Goal: Information Seeking & Learning: Learn about a topic

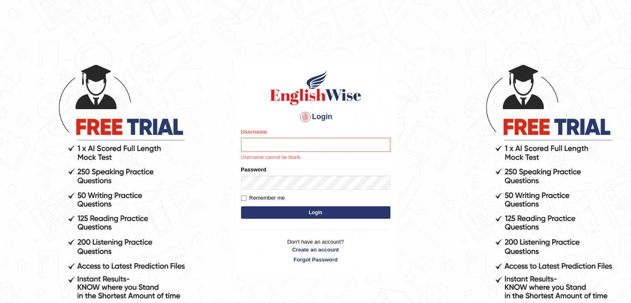
click at [306, 143] on input "Username" at bounding box center [315, 145] width 149 height 14
type input "fransikaf"
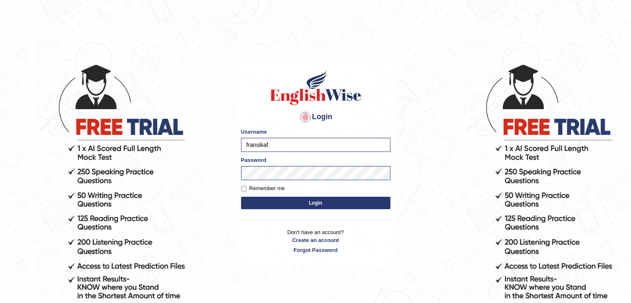
click at [300, 202] on button "Login" at bounding box center [315, 202] width 149 height 12
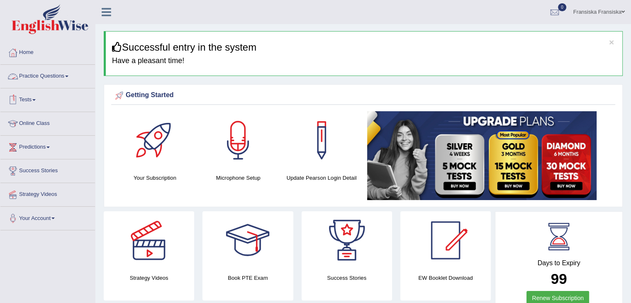
click at [65, 70] on link "Practice Questions" at bounding box center [47, 75] width 95 height 21
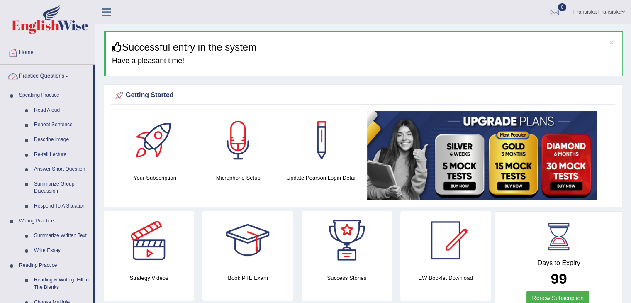
click at [60, 77] on link "Practice Questions" at bounding box center [46, 75] width 92 height 21
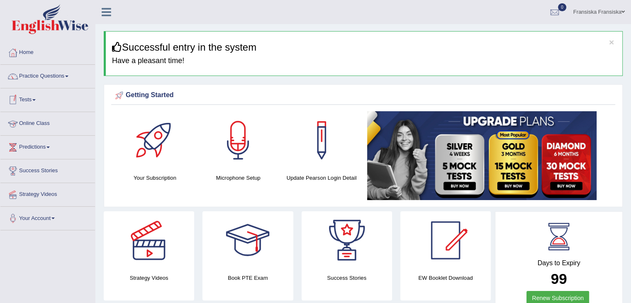
click at [46, 121] on link "Online Class" at bounding box center [47, 122] width 95 height 21
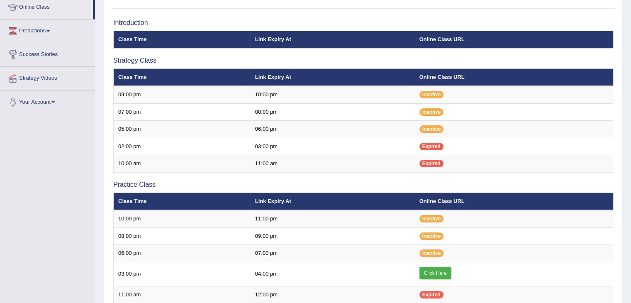
scroll to position [117, 0]
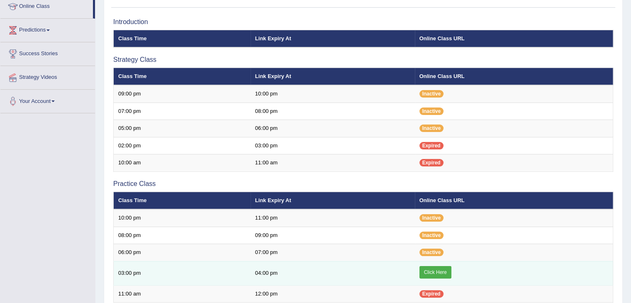
click at [425, 266] on link "Click Here" at bounding box center [435, 272] width 32 height 12
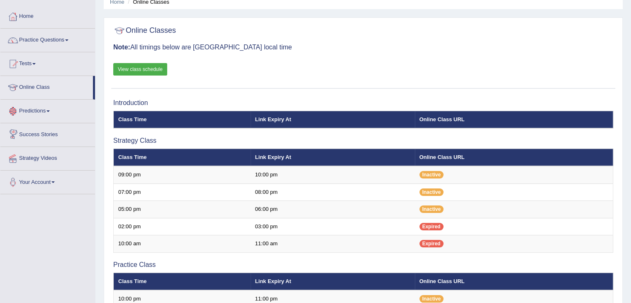
scroll to position [35, 0]
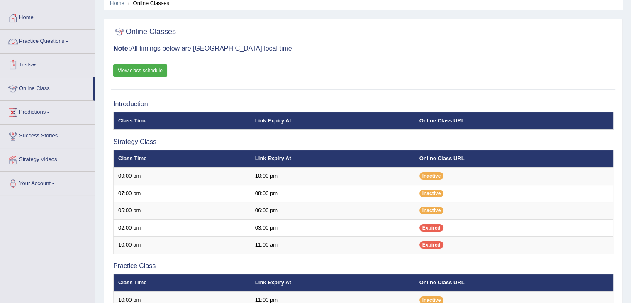
click at [45, 36] on link "Practice Questions" at bounding box center [47, 40] width 95 height 21
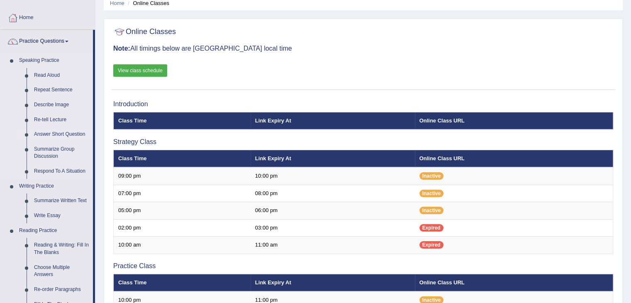
scroll to position [101, 0]
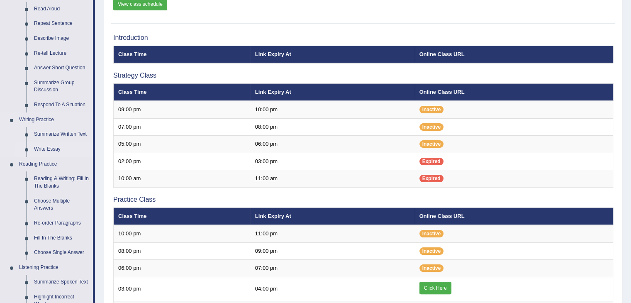
click at [46, 145] on link "Write Essay" at bounding box center [61, 149] width 63 height 15
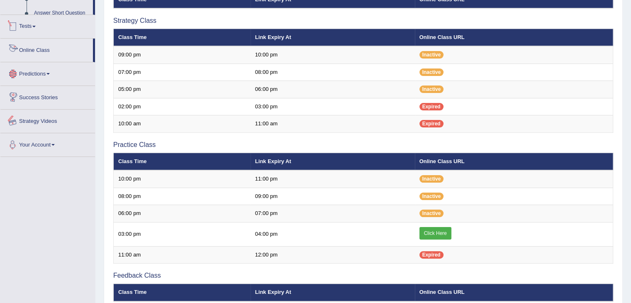
scroll to position [186, 0]
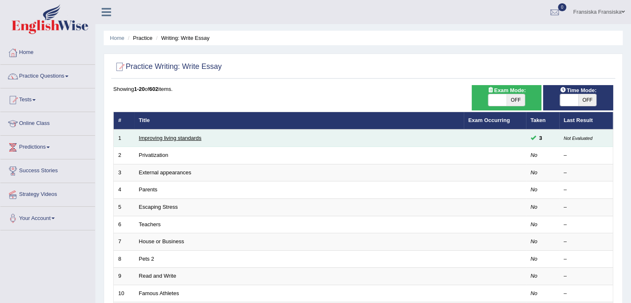
click at [192, 136] on link "Improving living standards" at bounding box center [170, 138] width 63 height 6
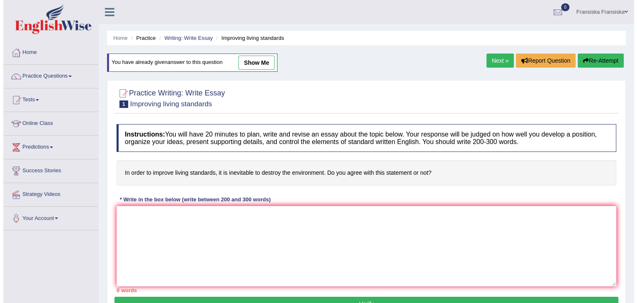
scroll to position [44, 0]
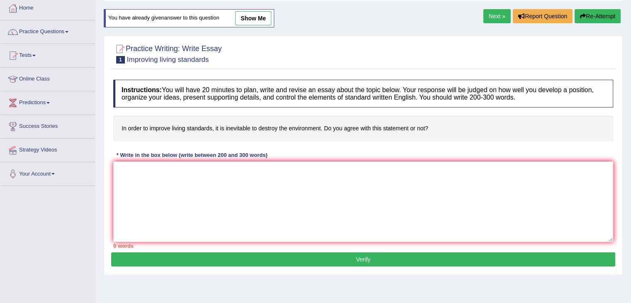
click at [253, 20] on link "show me" at bounding box center [253, 18] width 36 height 14
type textarea "The increasing influence of improve living standards, on our lives has ignited …"
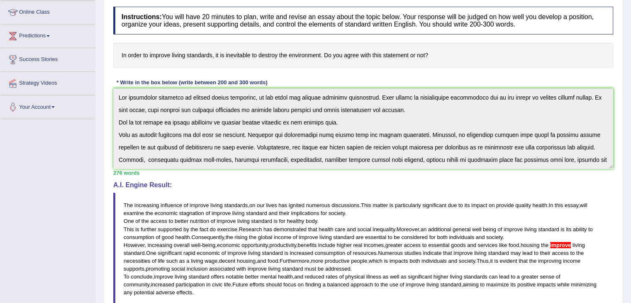
scroll to position [111, 0]
click at [461, 192] on blockquote "The increasing influence of improve living standards , on our lives has ignited…" at bounding box center [363, 248] width 500 height 112
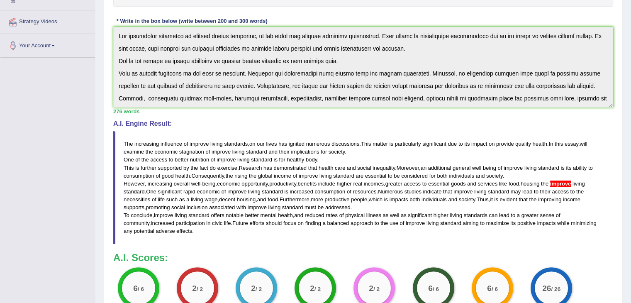
scroll to position [173, 0]
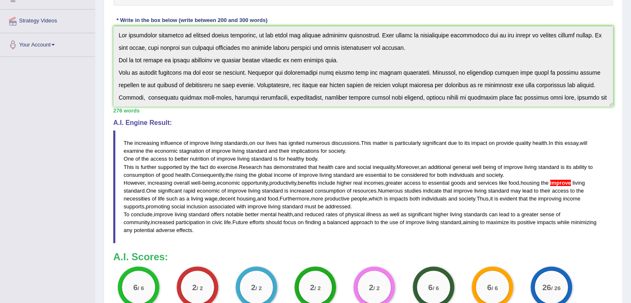
click at [438, 239] on blockquote "The increasing influence of improve living standards , on our lives has ignited…" at bounding box center [363, 186] width 500 height 112
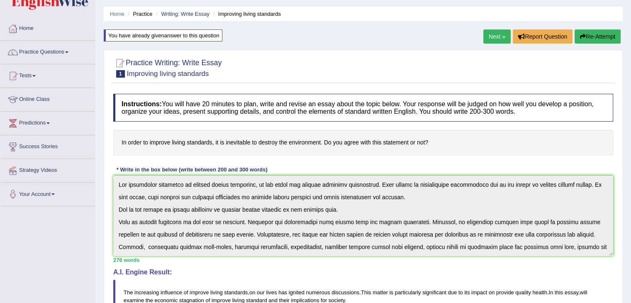
scroll to position [23, 0]
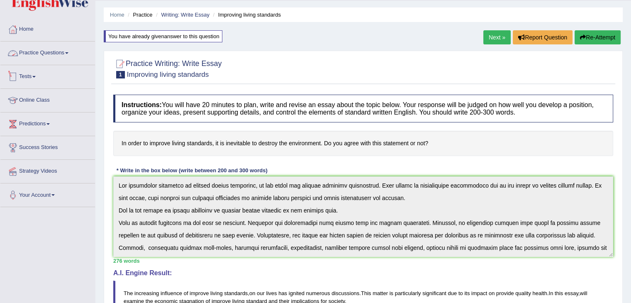
click at [68, 56] on link "Practice Questions" at bounding box center [47, 51] width 95 height 21
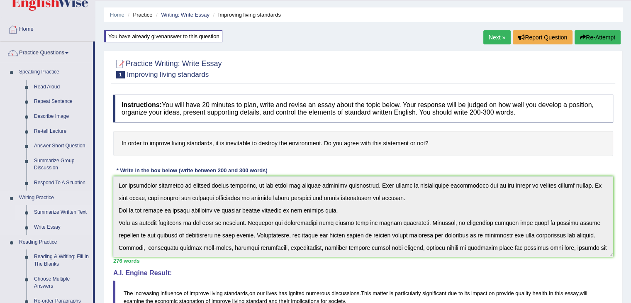
click at [61, 210] on link "Summarize Written Text" at bounding box center [61, 212] width 63 height 15
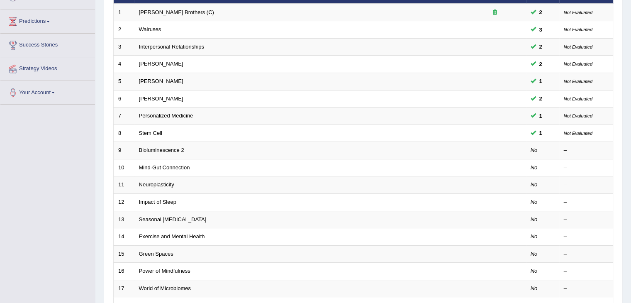
scroll to position [124, 0]
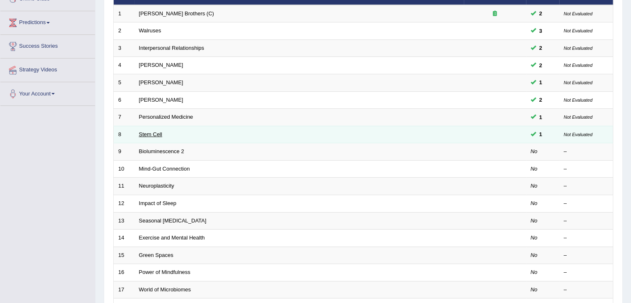
click at [159, 131] on link "Stem Cell" at bounding box center [150, 134] width 23 height 6
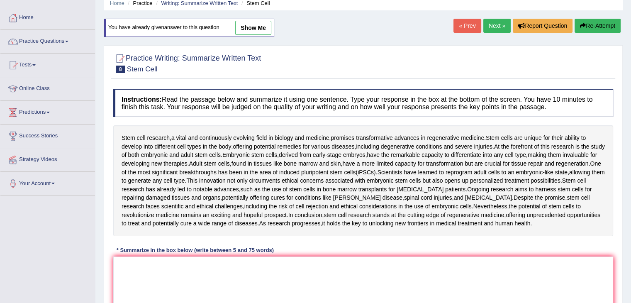
scroll to position [57, 0]
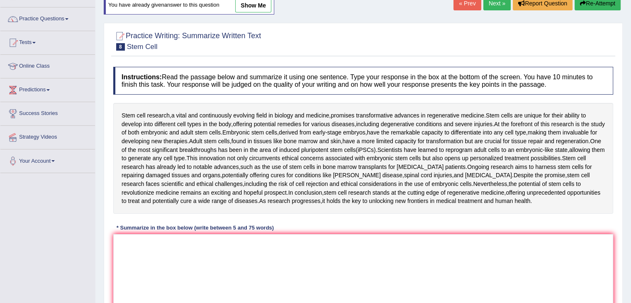
click at [248, 12] on link "show me" at bounding box center [253, 5] width 36 height 14
type textarea "Scientists have learned to reprogram adult cells to an embryonic-like state, al…"
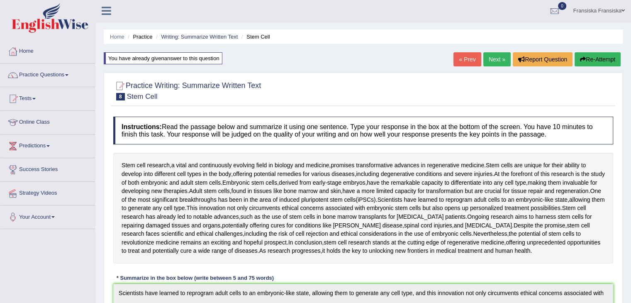
scroll to position [0, 0]
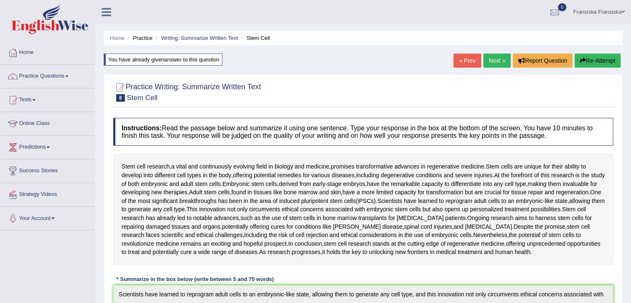
click at [486, 61] on link "Next »" at bounding box center [496, 60] width 27 height 14
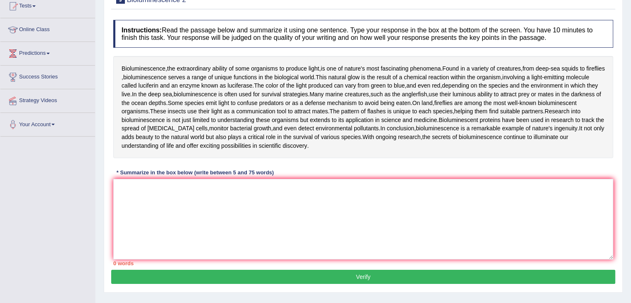
scroll to position [110, 0]
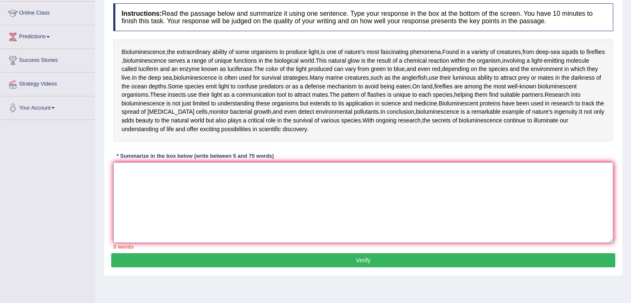
click at [353, 163] on textarea at bounding box center [363, 202] width 500 height 80
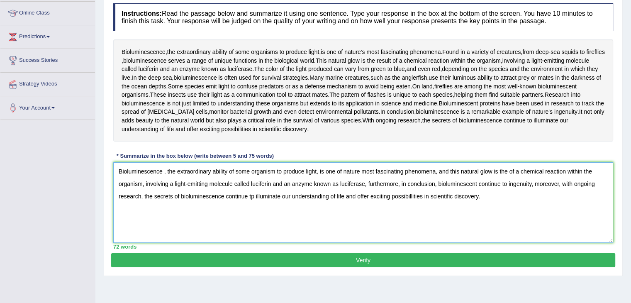
type textarea "Bioluminescence , the extraordinary ability of some organism to produce light, …"
click at [333, 259] on button "Verify" at bounding box center [363, 260] width 504 height 14
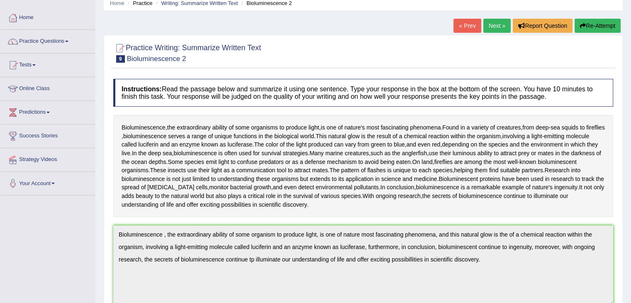
scroll to position [34, 0]
click at [582, 25] on icon "button" at bounding box center [583, 26] width 6 height 6
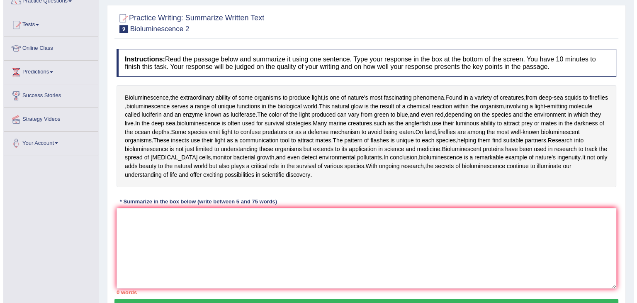
scroll to position [47, 0]
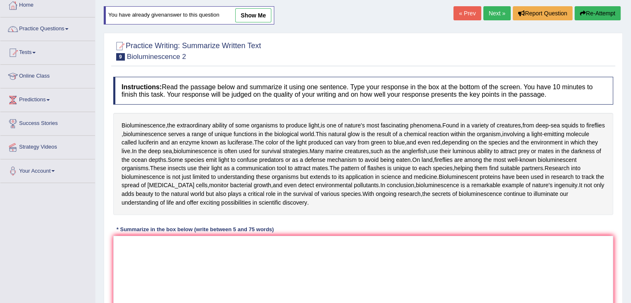
click at [262, 12] on link "show me" at bounding box center [253, 15] width 36 height 14
type textarea "Bioluminescence , the extraordinary ability of some organism to produce light, …"
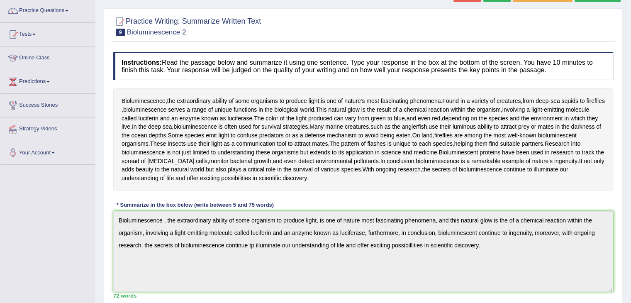
scroll to position [0, 0]
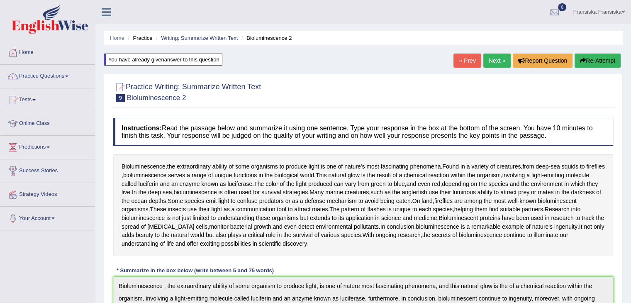
click at [497, 59] on link "Next »" at bounding box center [496, 60] width 27 height 14
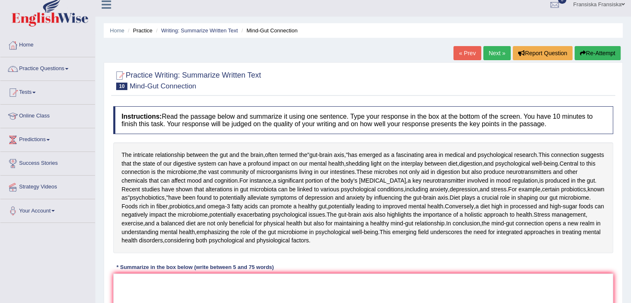
scroll to position [7, 0]
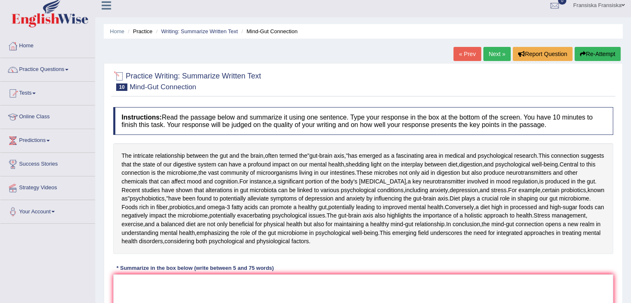
click at [67, 79] on li "Practice Questions Speaking Practice Read Aloud Repeat Sentence Describe Image …" at bounding box center [47, 70] width 95 height 24
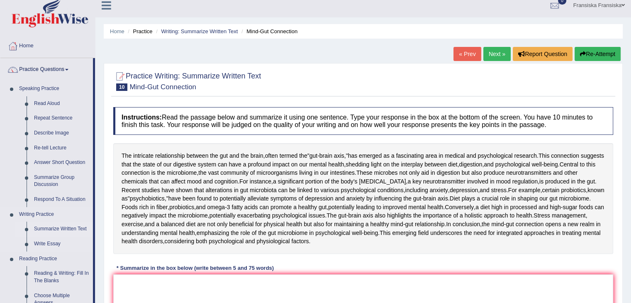
click at [63, 230] on link "Summarize Written Text" at bounding box center [61, 228] width 63 height 15
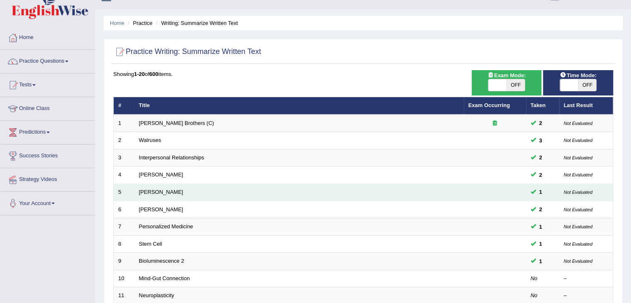
scroll to position [15, 0]
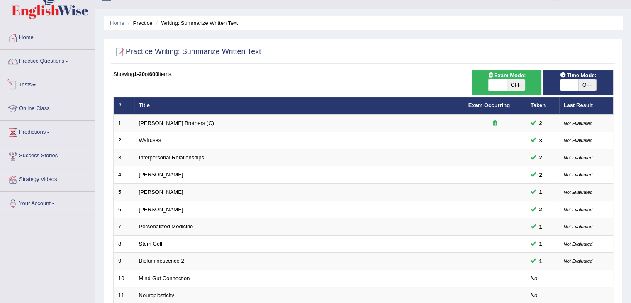
click at [65, 72] on li "Practice Questions Speaking Practice Read Aloud Repeat Sentence Describe Image …" at bounding box center [47, 62] width 95 height 24
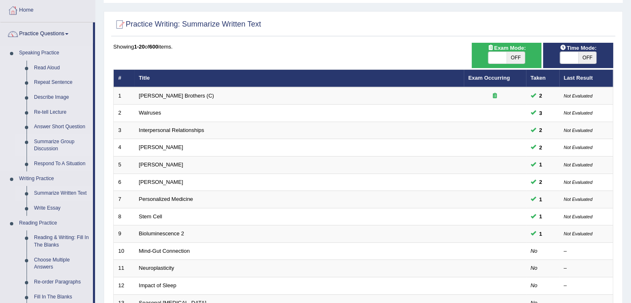
scroll to position [41, 0]
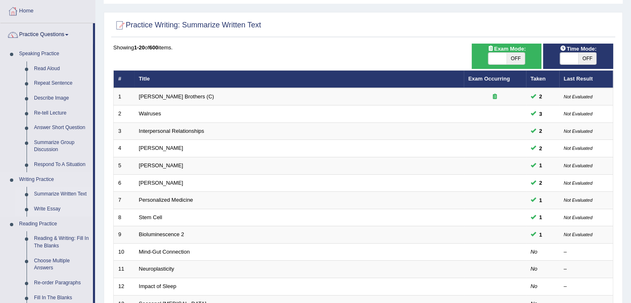
click at [53, 206] on link "Write Essay" at bounding box center [61, 208] width 63 height 15
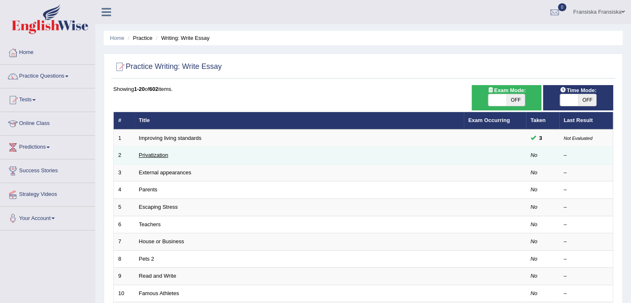
click at [152, 156] on link "Privatization" at bounding box center [153, 155] width 29 height 6
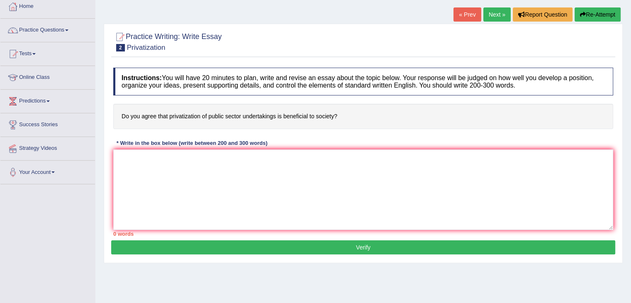
scroll to position [46, 0]
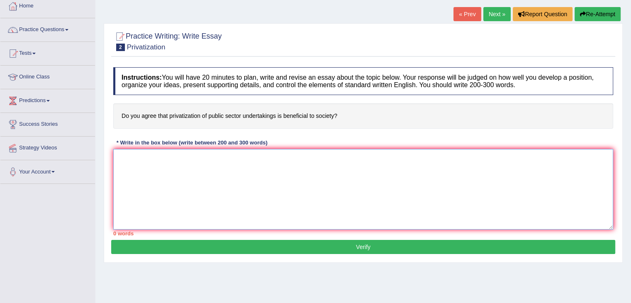
click at [302, 199] on textarea at bounding box center [363, 189] width 500 height 80
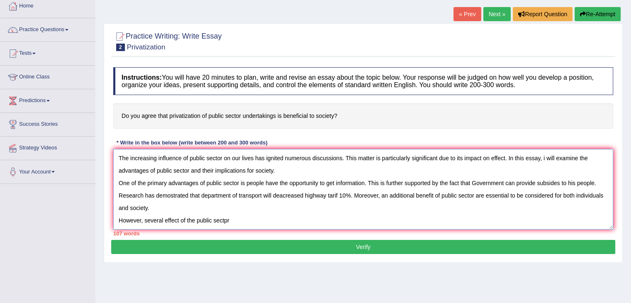
click at [179, 219] on textarea "The increasing influence of public sector on our lives has ignited numerous dis…" at bounding box center [363, 189] width 500 height 80
click at [244, 220] on textarea "The increasing influence of public sector on our lives has ignited numerous dis…" at bounding box center [363, 189] width 500 height 80
click at [154, 221] on textarea "The increasing influence of public sector on our lives has ignited numerous dis…" at bounding box center [363, 189] width 500 height 80
click at [153, 220] on textarea "The increasing influence of public sector on our lives has ignited numerous dis…" at bounding box center [363, 189] width 500 height 80
click at [277, 219] on textarea "The increasing influence of public sector on our lives has ignited numerous dis…" at bounding box center [363, 189] width 500 height 80
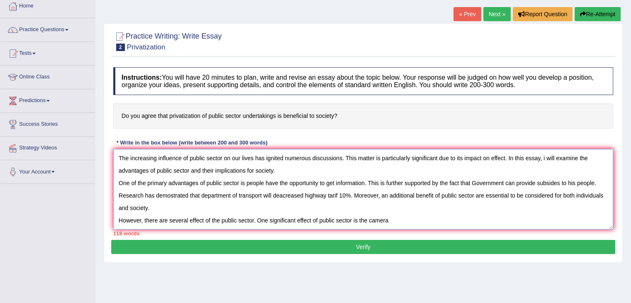
click at [368, 219] on textarea "The increasing influence of public sector on our lives has ignited numerous dis…" at bounding box center [363, 189] width 500 height 80
click at [414, 218] on textarea "The increasing influence of public sector on our lives has ignited numerous dis…" at bounding box center [363, 189] width 500 height 80
click at [381, 221] on textarea "The increasing influence of public sector on our lives has ignited numerous dis…" at bounding box center [363, 189] width 500 height 80
click at [444, 214] on textarea "The increasing influence of public sector on our lives has ignited numerous dis…" at bounding box center [363, 189] width 500 height 80
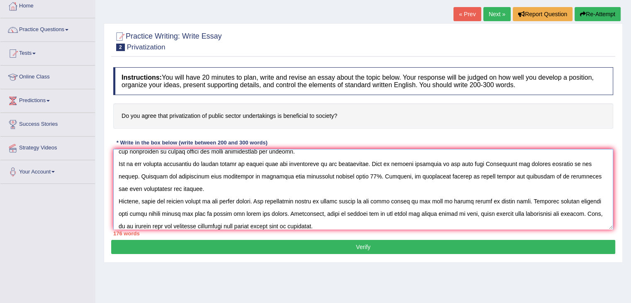
scroll to position [32, 0]
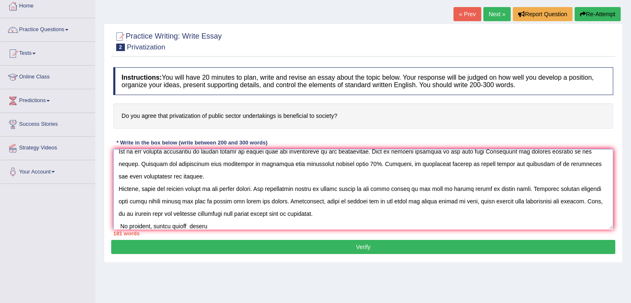
click at [190, 224] on textarea at bounding box center [363, 189] width 500 height 80
click at [225, 221] on textarea at bounding box center [363, 189] width 500 height 80
click at [120, 225] on textarea at bounding box center [363, 189] width 500 height 80
click at [227, 221] on textarea at bounding box center [363, 189] width 500 height 80
click at [222, 226] on textarea at bounding box center [363, 189] width 500 height 80
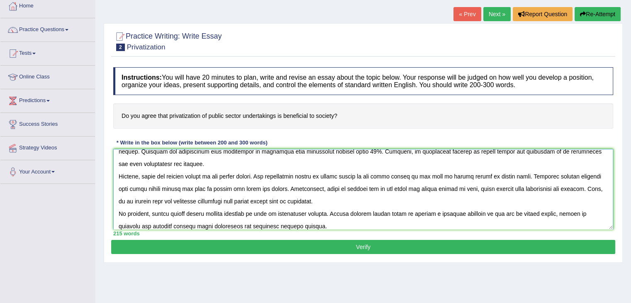
scroll to position [56, 0]
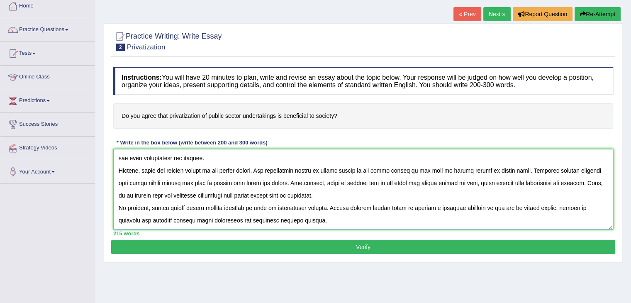
type textarea "The increasing influence of public sector on our lives has ignited numerous dis…"
click at [246, 243] on button "Verify" at bounding box center [363, 247] width 504 height 14
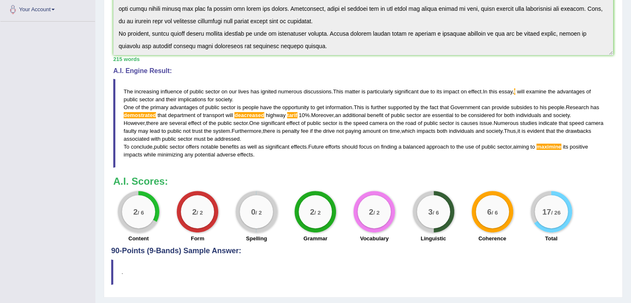
scroll to position [208, 0]
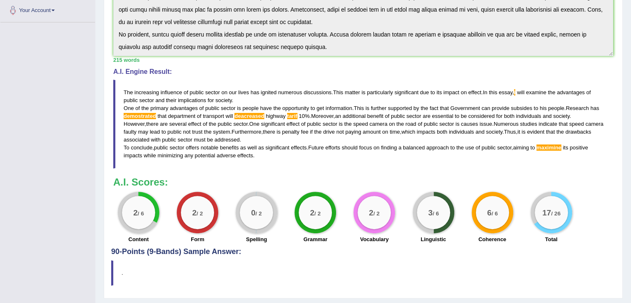
click at [290, 114] on span "tarif" at bounding box center [292, 116] width 10 height 6
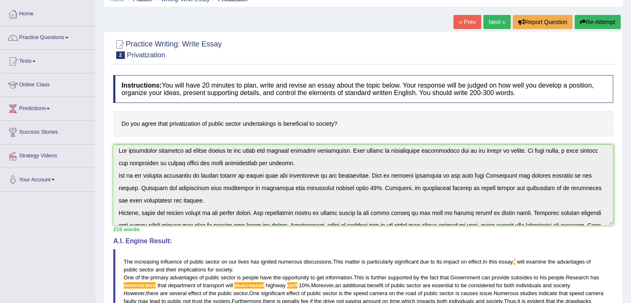
scroll to position [38, 0]
click at [583, 16] on button "Re-Attempt" at bounding box center [597, 22] width 46 height 14
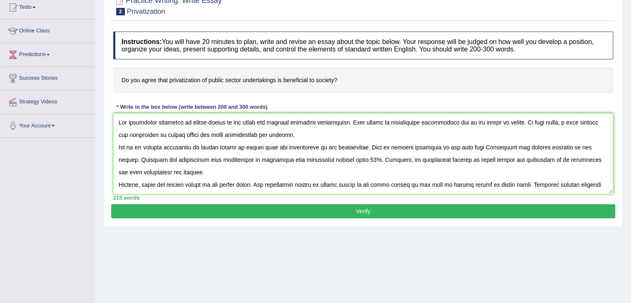
click at [171, 156] on textarea at bounding box center [363, 153] width 500 height 80
click at [341, 160] on textarea at bounding box center [363, 153] width 500 height 80
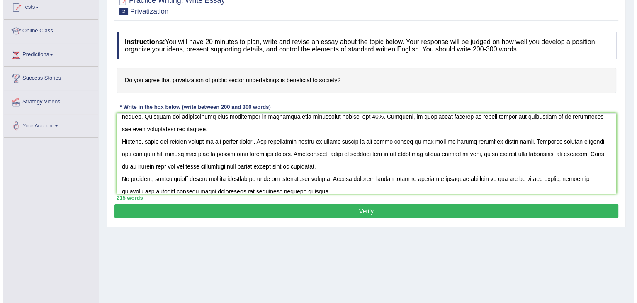
scroll to position [50, 0]
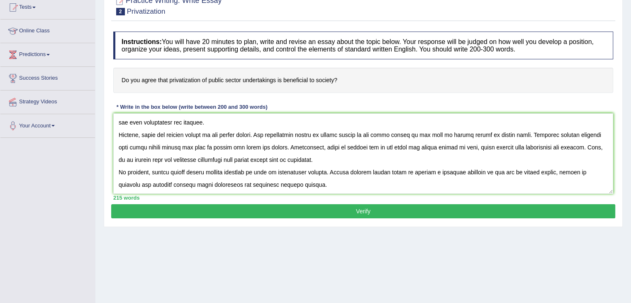
click at [529, 179] on textarea at bounding box center [363, 153] width 500 height 80
type textarea "The increasing influence of public sector on our lives has ignited numerous dis…"
click at [398, 204] on button "Verify" at bounding box center [363, 211] width 504 height 14
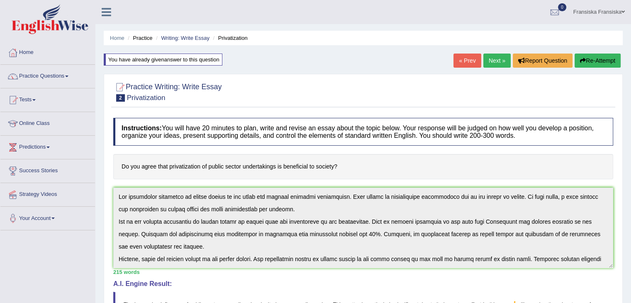
scroll to position [0, 0]
click at [596, 53] on div "Home Practice Writing: Write Essay Privatization You have already given answer …" at bounding box center [362, 258] width 535 height 516
click at [596, 55] on button "Re-Attempt" at bounding box center [597, 60] width 46 height 14
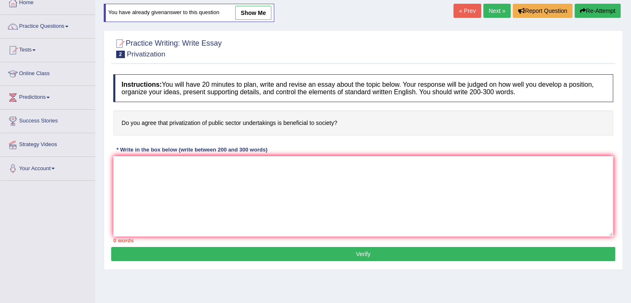
scroll to position [50, 0]
click at [322, 172] on textarea at bounding box center [363, 196] width 500 height 80
paste textarea "The increasing influence of public sector on our lives has ignited numerous dis…"
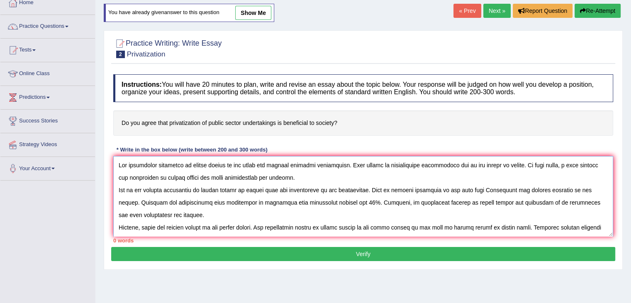
scroll to position [44, 0]
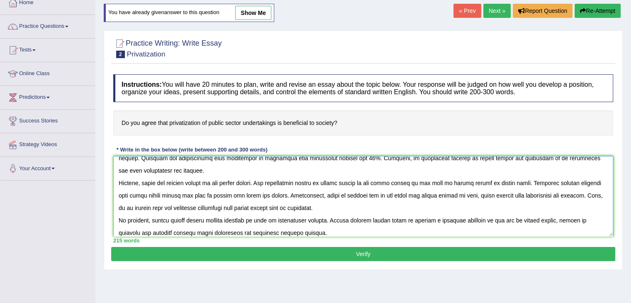
type textarea "The increasing influence of public sector on our lives has ignited numerous dis…"
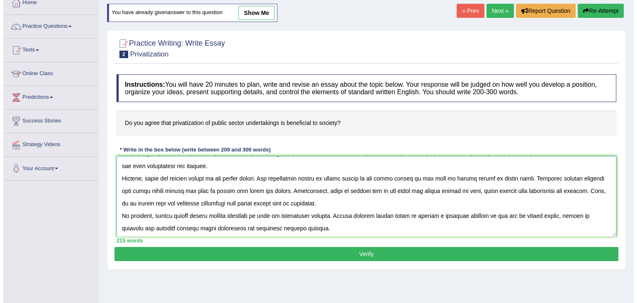
scroll to position [50, 0]
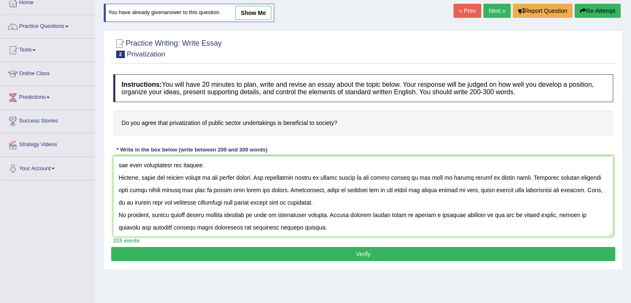
click at [409, 247] on button "Verify" at bounding box center [363, 254] width 504 height 14
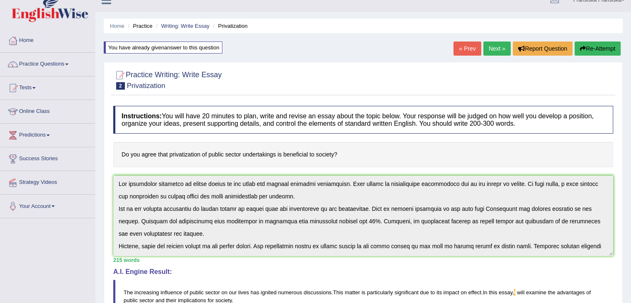
scroll to position [13, 0]
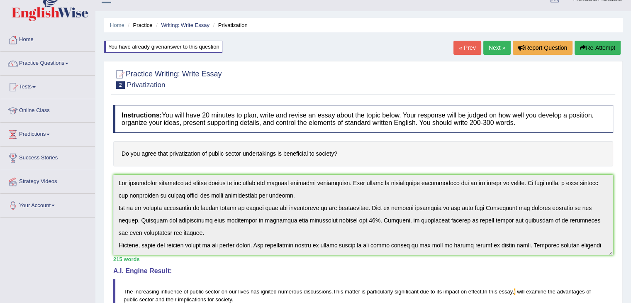
click at [595, 49] on button "Re-Attempt" at bounding box center [597, 48] width 46 height 14
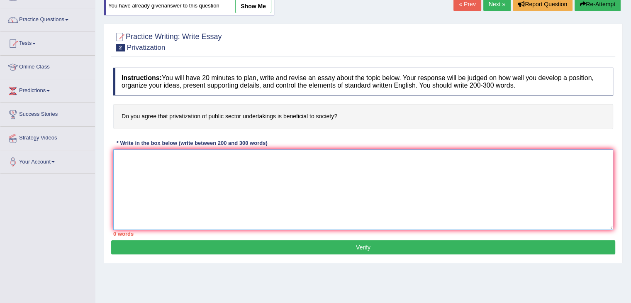
click at [418, 173] on textarea at bounding box center [363, 189] width 500 height 80
paste textarea "The increasing influence of public sector on our lives has ignited numerous dis…"
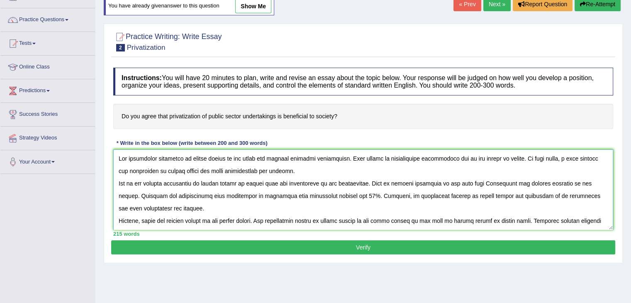
scroll to position [44, 0]
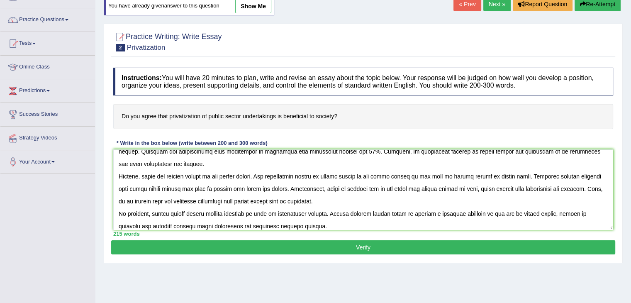
click at [447, 78] on h4 "Instructions: You will have 20 minutes to plan, write and revise an essay about…" at bounding box center [363, 82] width 500 height 28
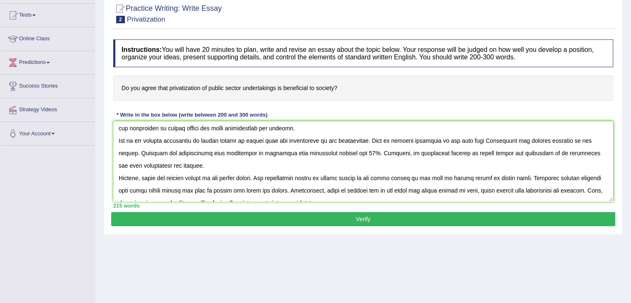
scroll to position [14, 0]
click at [286, 153] on textarea at bounding box center [363, 161] width 500 height 80
type textarea "The increasing influence of public sector on our lives has ignited numerous dis…"
click at [313, 220] on button "Verify" at bounding box center [363, 219] width 504 height 14
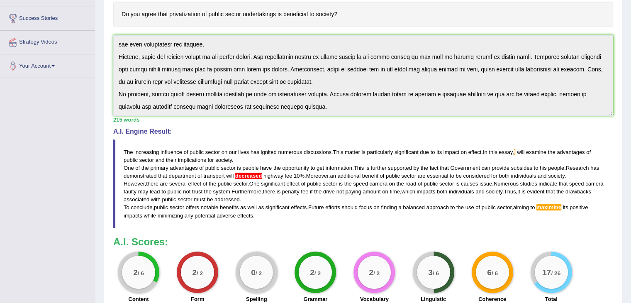
scroll to position [152, 0]
drag, startPoint x: 121, startPoint y: 10, endPoint x: 137, endPoint y: 21, distance: 19.9
click at [137, 21] on h4 "Do you agree that privatization of public sector undertakings is beneficial to …" at bounding box center [363, 14] width 500 height 25
click at [138, 36] on div "Instructions: You will have 20 minutes to plan, write and revise an essay about…" at bounding box center [363, 135] width 504 height 346
click at [117, 11] on h4 "Do you agree that privatization of public sector undertakings is beneficial to …" at bounding box center [363, 14] width 500 height 25
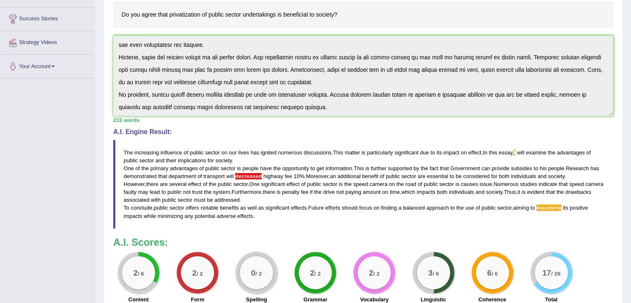
drag, startPoint x: 117, startPoint y: 11, endPoint x: 151, endPoint y: 20, distance: 34.8
click at [149, 19] on h4 "Do you agree that privatization of public sector undertakings is beneficial to …" at bounding box center [363, 14] width 500 height 25
drag, startPoint x: 119, startPoint y: 4, endPoint x: 148, endPoint y: 32, distance: 39.6
click at [148, 32] on div "Instructions: You will have 20 minutes to plan, write and revise an essay about…" at bounding box center [363, 135] width 504 height 346
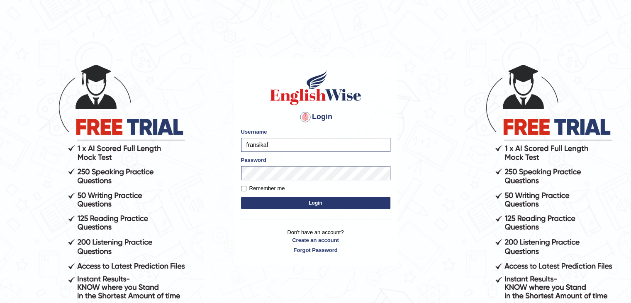
click at [274, 207] on button "Login" at bounding box center [315, 202] width 149 height 12
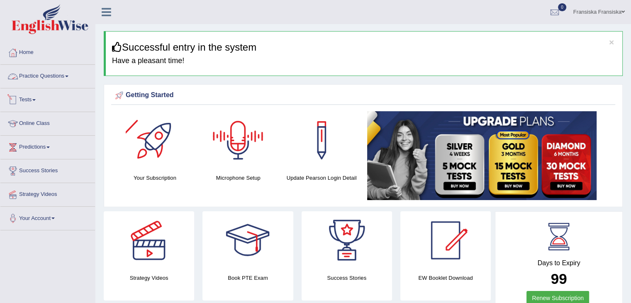
click at [71, 79] on link "Practice Questions" at bounding box center [47, 75] width 95 height 21
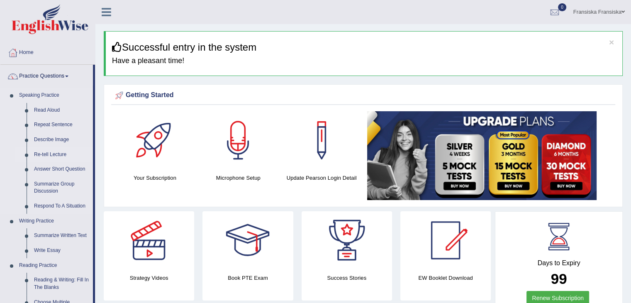
scroll to position [35, 0]
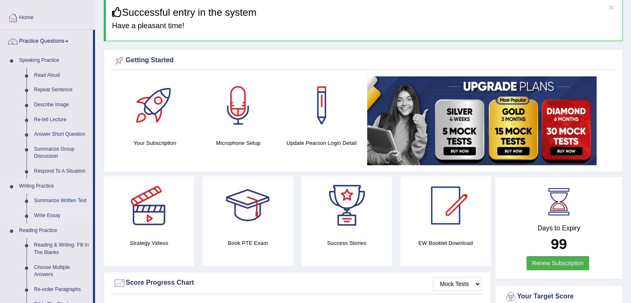
click at [45, 214] on link "Write Essay" at bounding box center [61, 215] width 63 height 15
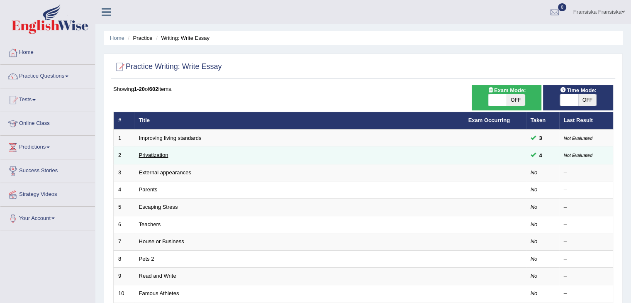
click at [158, 153] on link "Privatization" at bounding box center [153, 155] width 29 height 6
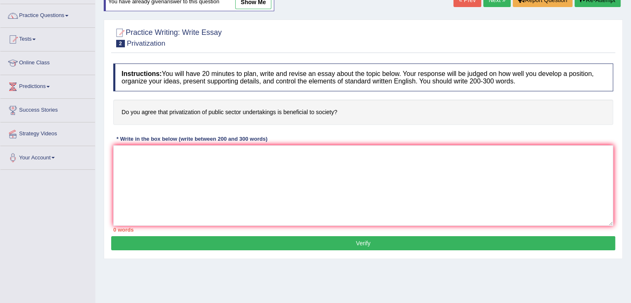
scroll to position [61, 0]
click at [254, 7] on link "show me" at bounding box center [253, 2] width 36 height 14
type textarea "The increasing influence of public sector on our lives has ignited numerous dis…"
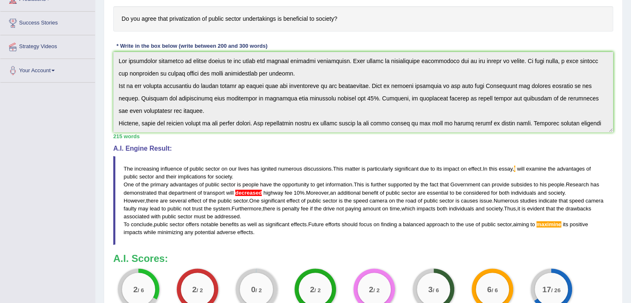
scroll to position [151, 0]
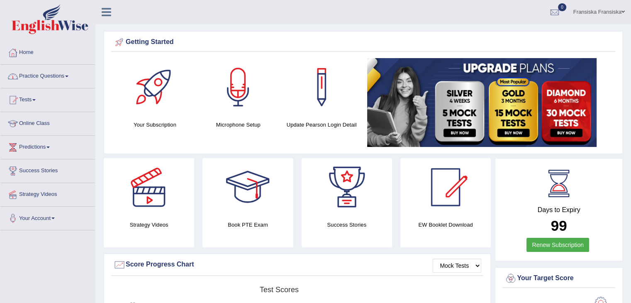
click at [47, 72] on link "Practice Questions" at bounding box center [47, 75] width 95 height 21
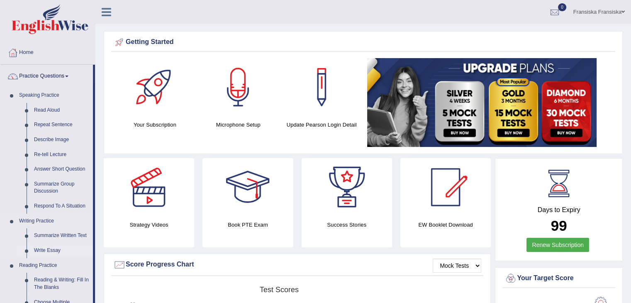
click at [52, 250] on link "Write Essay" at bounding box center [61, 250] width 63 height 15
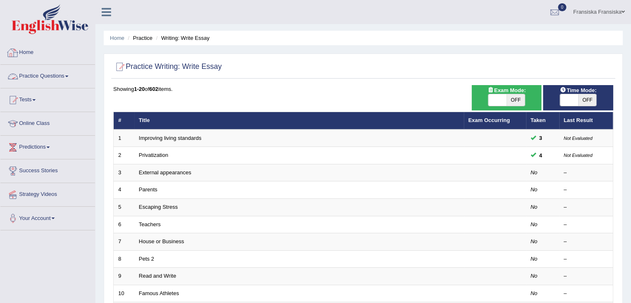
click at [38, 53] on link "Home" at bounding box center [47, 51] width 95 height 21
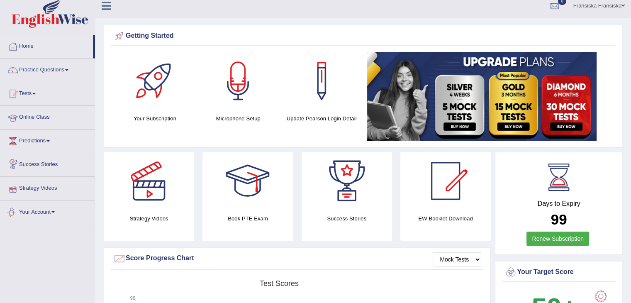
scroll to position [5, 0]
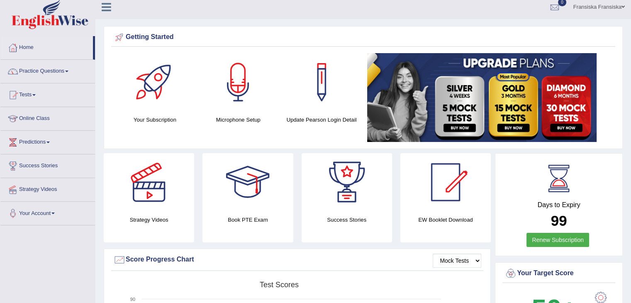
click at [45, 46] on link "Home" at bounding box center [46, 46] width 92 height 21
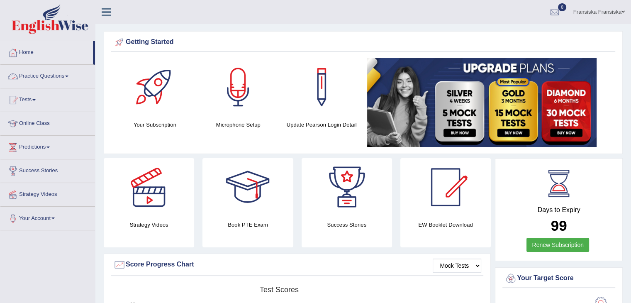
click at [56, 73] on link "Practice Questions" at bounding box center [47, 75] width 95 height 21
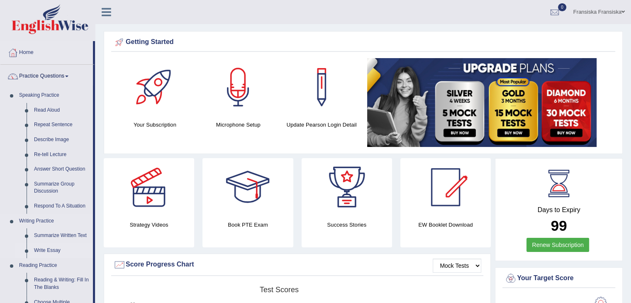
click at [43, 247] on link "Write Essay" at bounding box center [61, 250] width 63 height 15
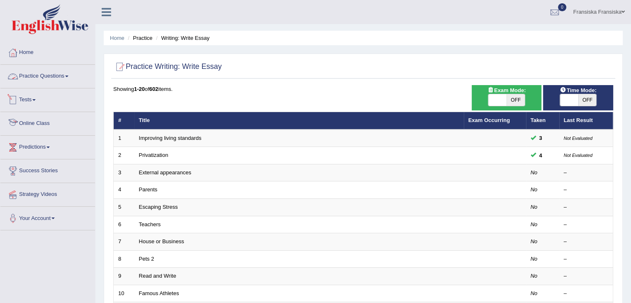
click at [66, 81] on link "Practice Questions" at bounding box center [47, 75] width 95 height 21
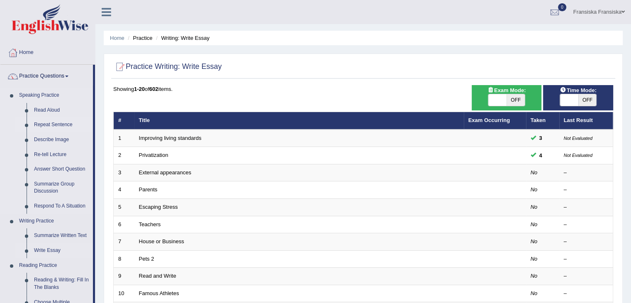
click at [54, 130] on link "Repeat Sentence" at bounding box center [61, 124] width 63 height 15
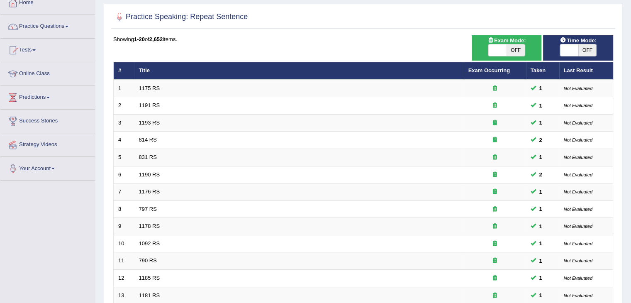
scroll to position [22, 0]
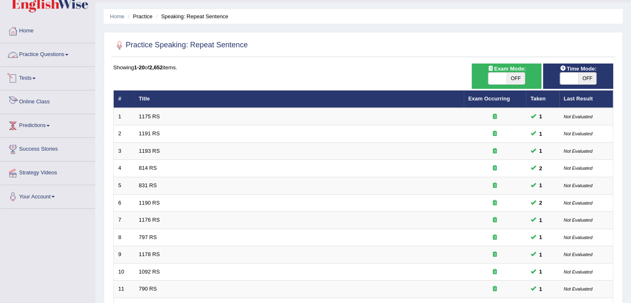
click at [55, 48] on link "Practice Questions" at bounding box center [47, 53] width 95 height 21
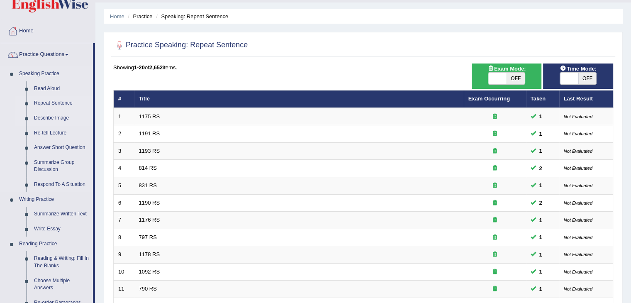
click at [58, 114] on link "Describe Image" at bounding box center [61, 118] width 63 height 15
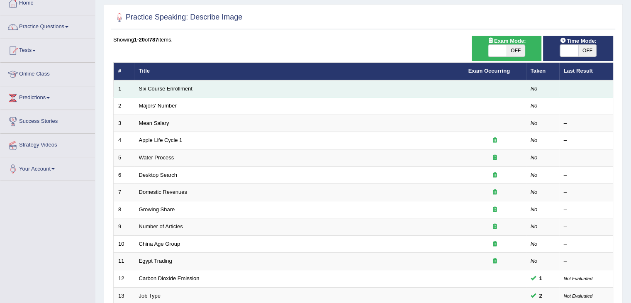
scroll to position [50, 0]
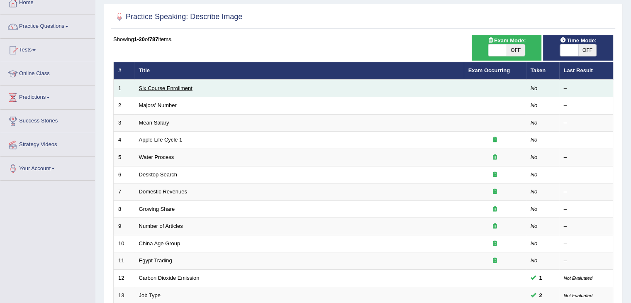
click at [167, 85] on link "Six Course Enrollment" at bounding box center [165, 88] width 53 height 6
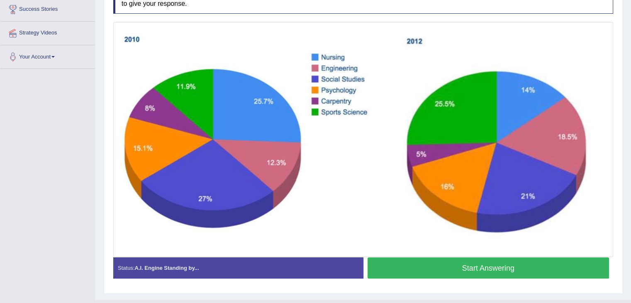
scroll to position [161, 0]
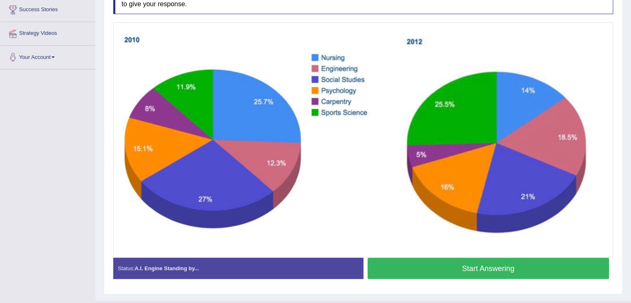
click at [396, 265] on button "Start Answering" at bounding box center [488, 267] width 242 height 21
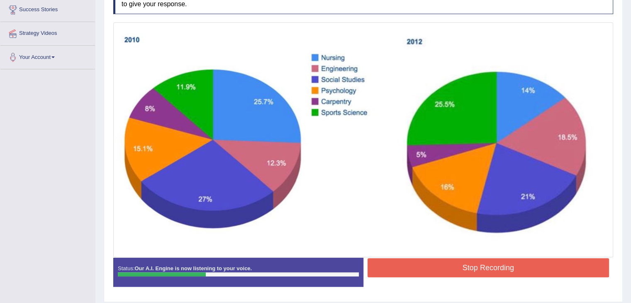
click at [436, 274] on button "Stop Recording" at bounding box center [488, 267] width 242 height 19
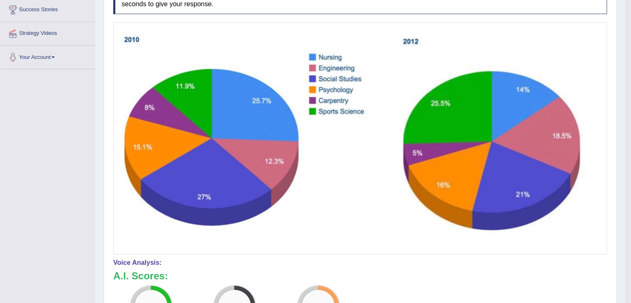
click at [442, 209] on img at bounding box center [359, 138] width 489 height 228
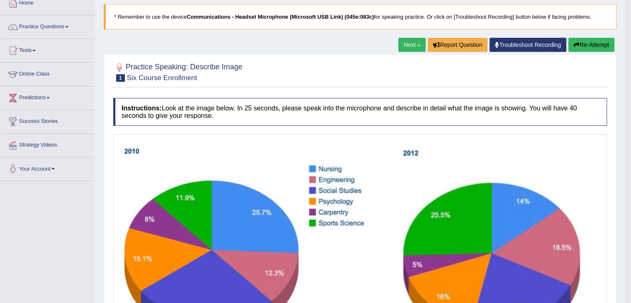
scroll to position [49, 0]
click at [590, 49] on button "Re-Attempt" at bounding box center [591, 45] width 46 height 14
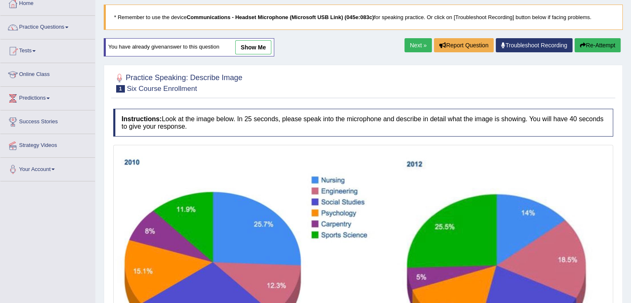
scroll to position [189, 0]
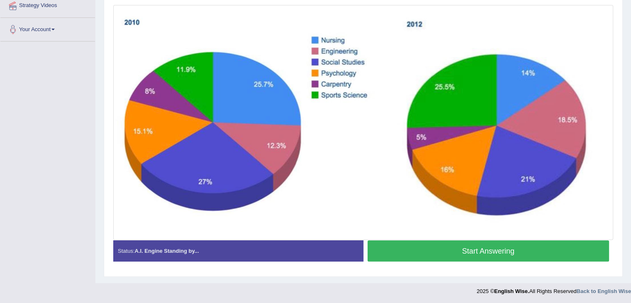
click at [524, 240] on div "Created with Highcharts 7.1.2 Great Too slow Too fast Time Speech pace meter: 0…" at bounding box center [490, 240] width 254 height 0
click at [524, 241] on button "Start Answering" at bounding box center [488, 250] width 242 height 21
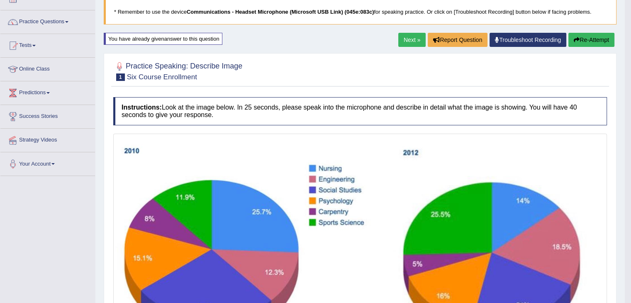
scroll to position [0, 0]
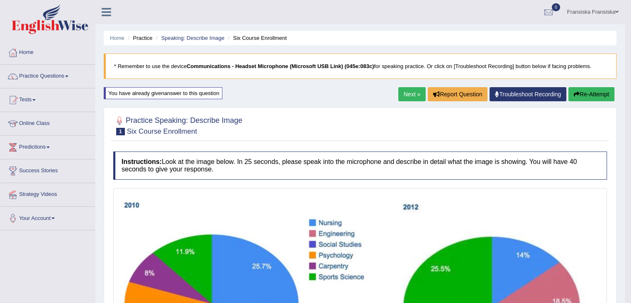
click at [409, 97] on link "Next »" at bounding box center [411, 94] width 27 height 14
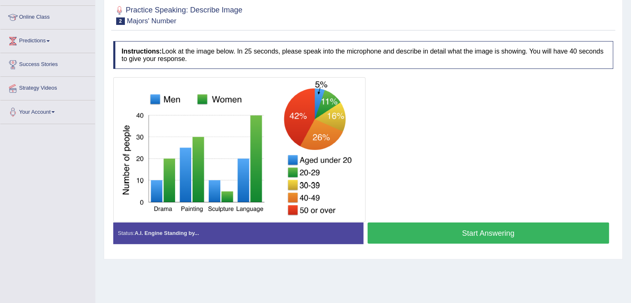
scroll to position [105, 0]
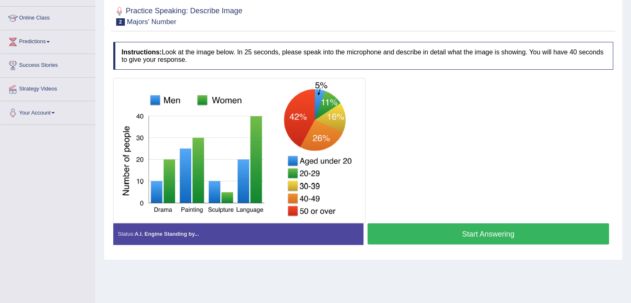
click at [426, 155] on div at bounding box center [363, 150] width 500 height 145
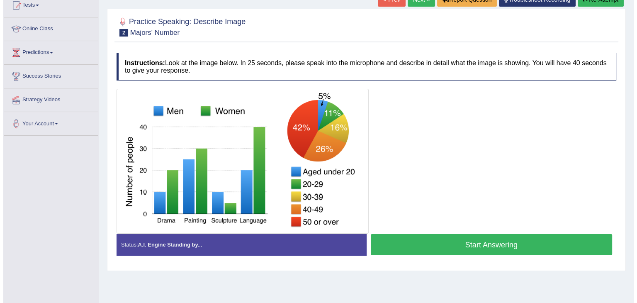
scroll to position [94, 0]
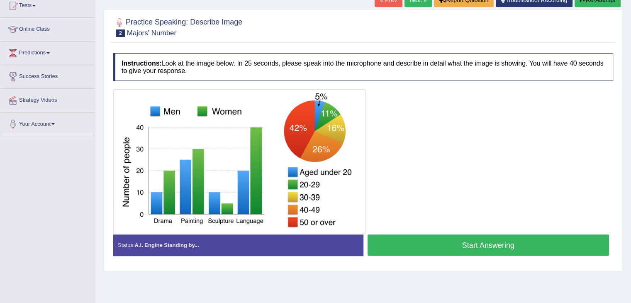
click at [429, 236] on button "Start Answering" at bounding box center [488, 244] width 242 height 21
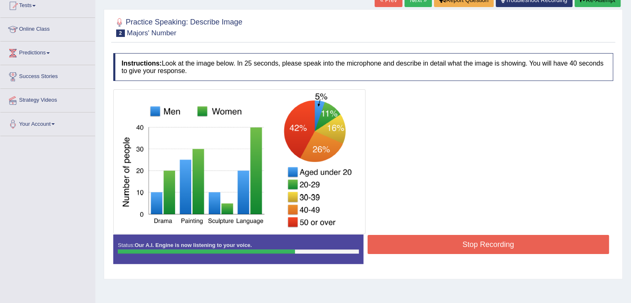
click at [429, 236] on button "Stop Recording" at bounding box center [488, 244] width 242 height 19
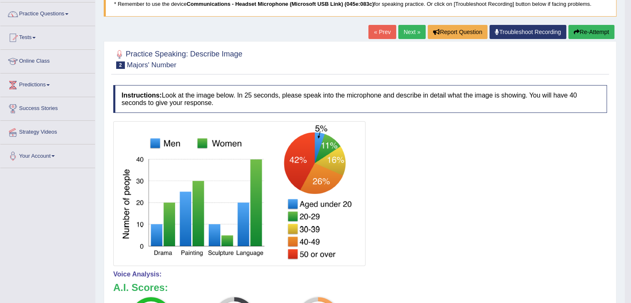
scroll to position [61, 0]
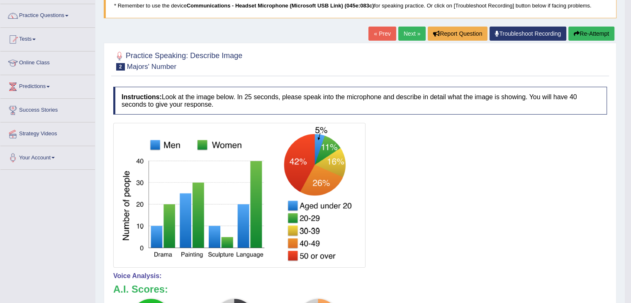
click at [599, 31] on button "Re-Attempt" at bounding box center [591, 34] width 46 height 14
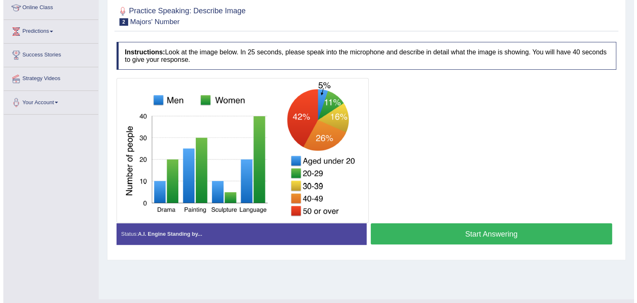
scroll to position [109, 0]
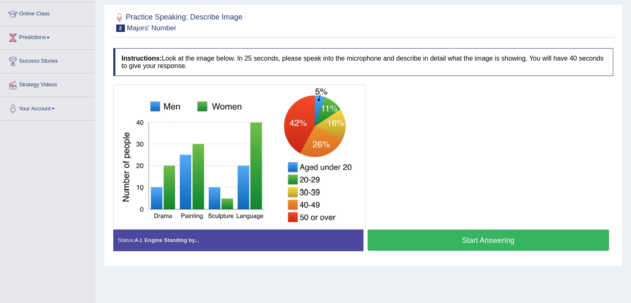
click at [536, 243] on button "Start Answering" at bounding box center [488, 239] width 242 height 21
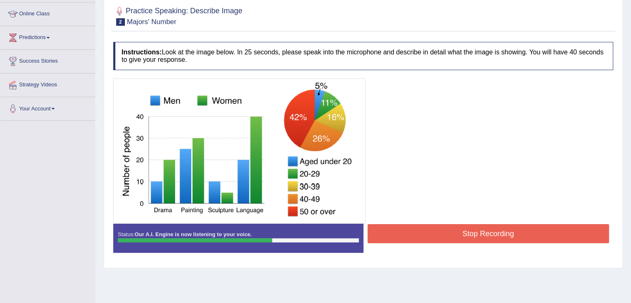
click at [512, 229] on button "Stop Recording" at bounding box center [488, 233] width 242 height 19
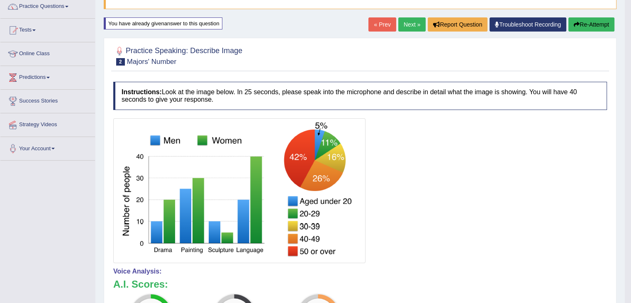
scroll to position [0, 0]
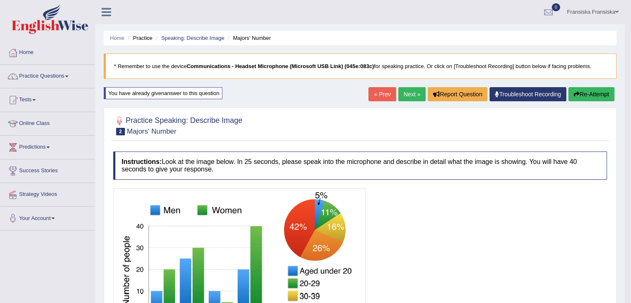
click at [576, 101] on div "« Prev Next » Report Question Troubleshoot Recording Re-Attempt" at bounding box center [492, 95] width 248 height 16
click at [575, 97] on button "Re-Attempt" at bounding box center [591, 94] width 46 height 14
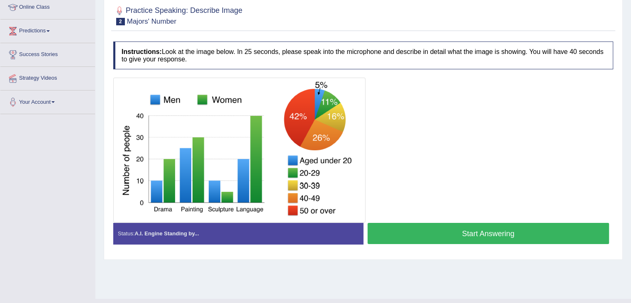
scroll to position [119, 0]
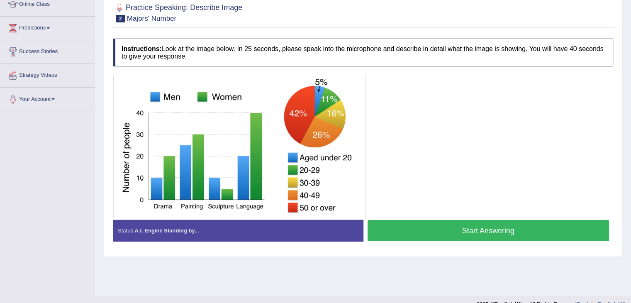
click at [505, 234] on button "Start Answering" at bounding box center [488, 230] width 242 height 21
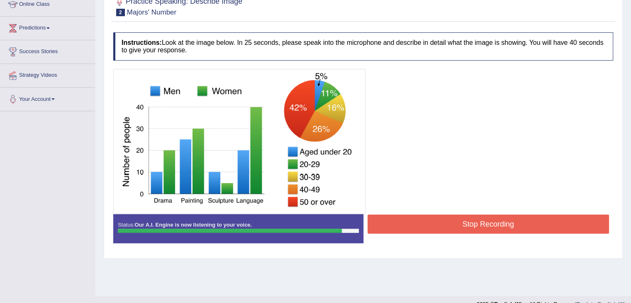
click at [491, 226] on button "Stop Recording" at bounding box center [488, 223] width 242 height 19
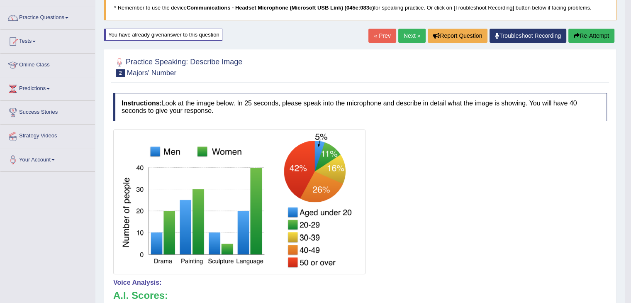
scroll to position [58, 0]
click at [406, 41] on link "Next »" at bounding box center [411, 36] width 27 height 14
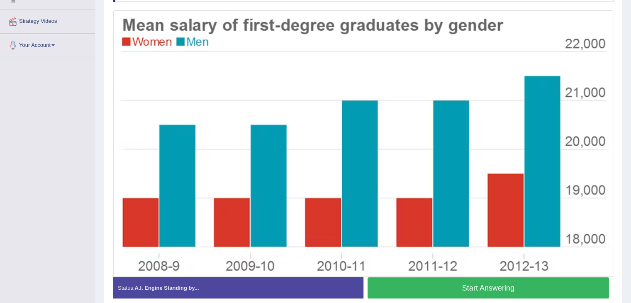
scroll to position [174, 0]
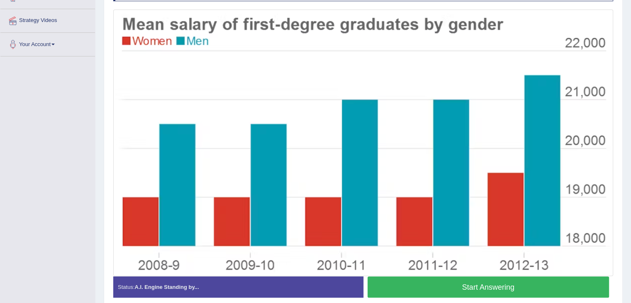
click at [425, 292] on button "Start Answering" at bounding box center [488, 286] width 242 height 21
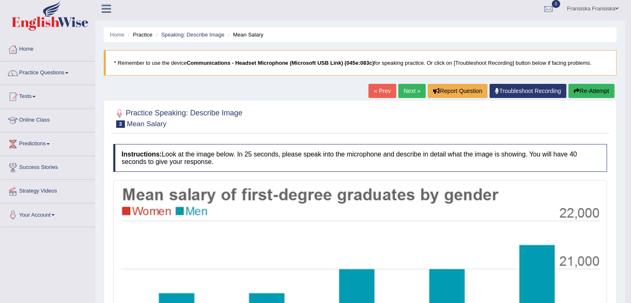
scroll to position [3, 0]
click at [407, 92] on link "Next »" at bounding box center [411, 91] width 27 height 14
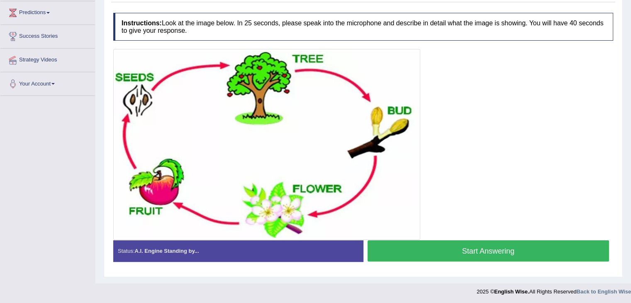
scroll to position [134, 0]
click at [442, 250] on button "Start Answering" at bounding box center [488, 250] width 242 height 21
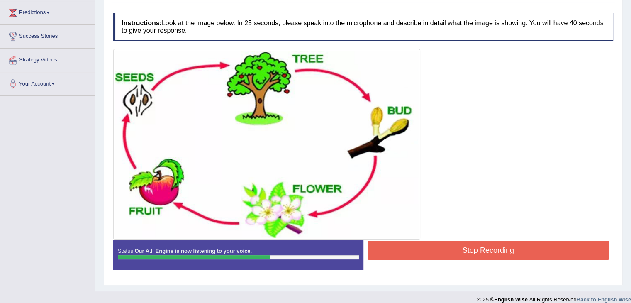
click at [442, 250] on button "Stop Recording" at bounding box center [488, 249] width 242 height 19
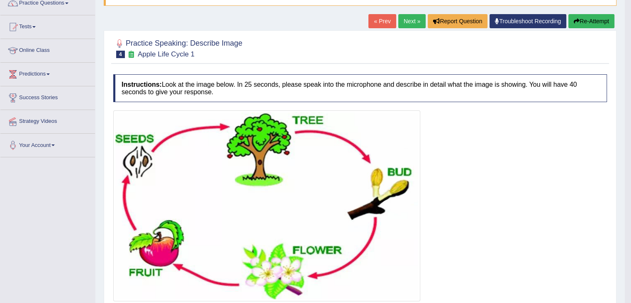
scroll to position [69, 0]
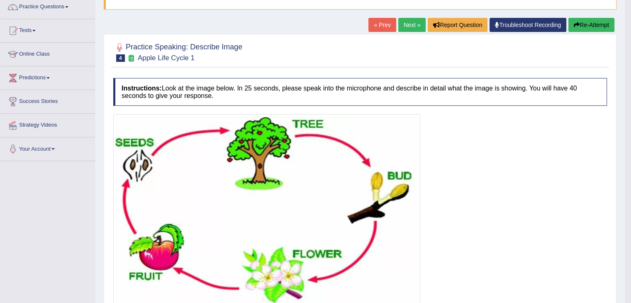
click at [412, 28] on link "Next »" at bounding box center [411, 25] width 27 height 14
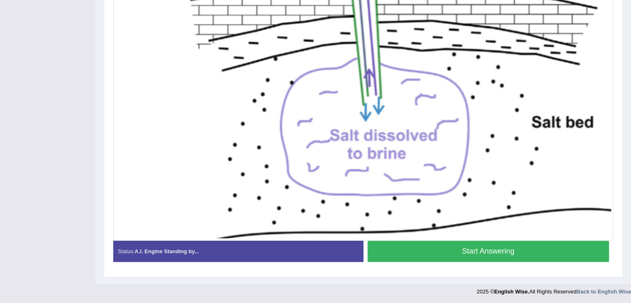
scroll to position [281, 0]
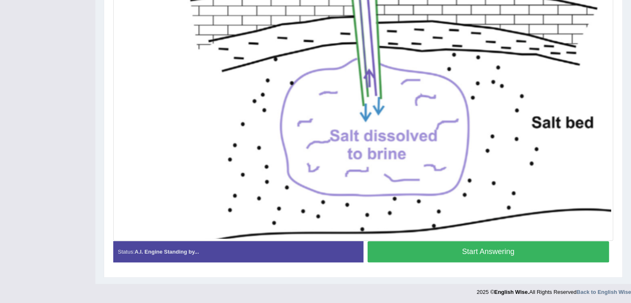
click at [449, 245] on button "Start Answering" at bounding box center [488, 251] width 242 height 21
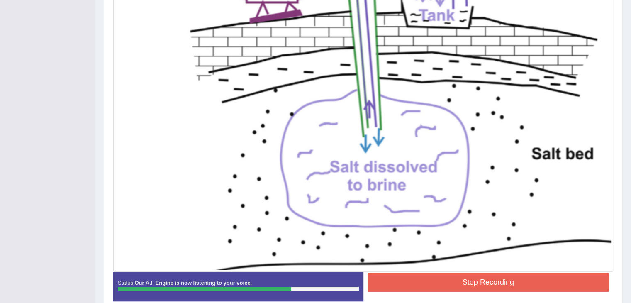
scroll to position [251, 0]
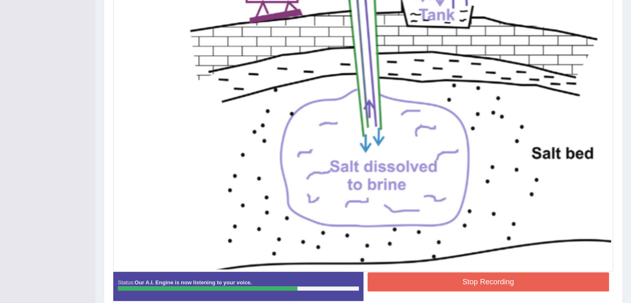
click at [463, 277] on button "Stop Recording" at bounding box center [488, 281] width 242 height 19
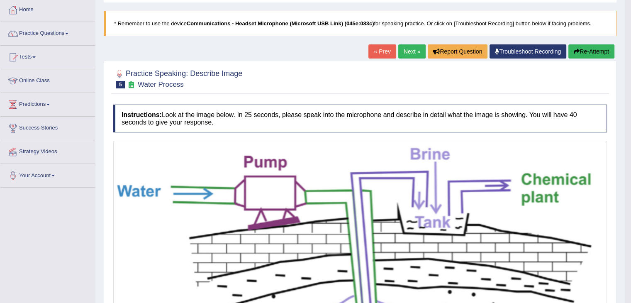
scroll to position [42, 0]
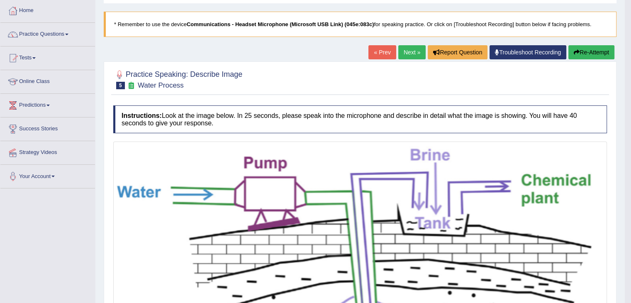
click at [401, 55] on link "Next »" at bounding box center [411, 52] width 27 height 14
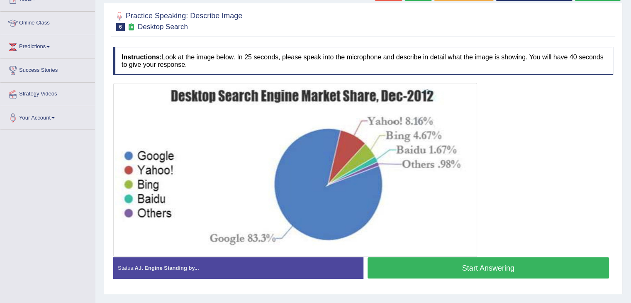
scroll to position [116, 0]
